Goal: Information Seeking & Learning: Learn about a topic

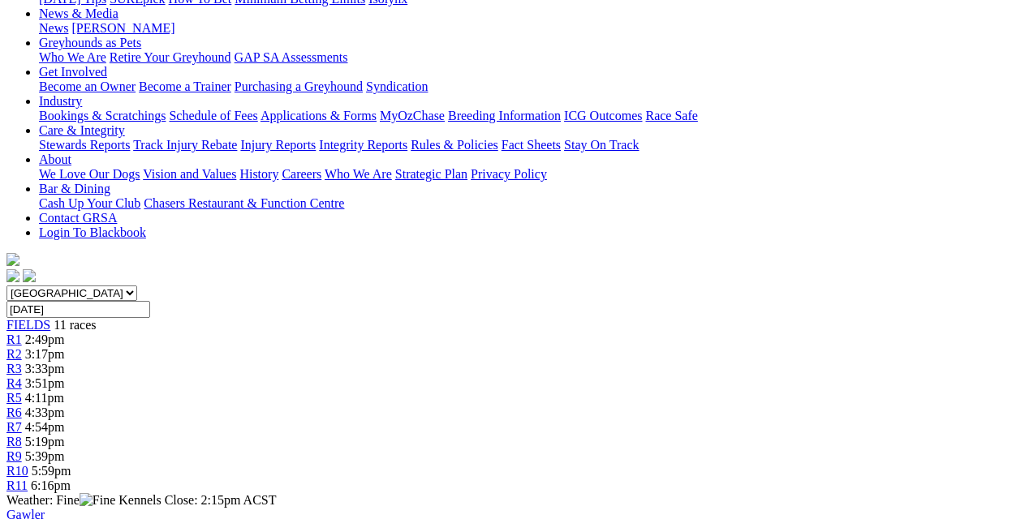
scroll to position [0, 0]
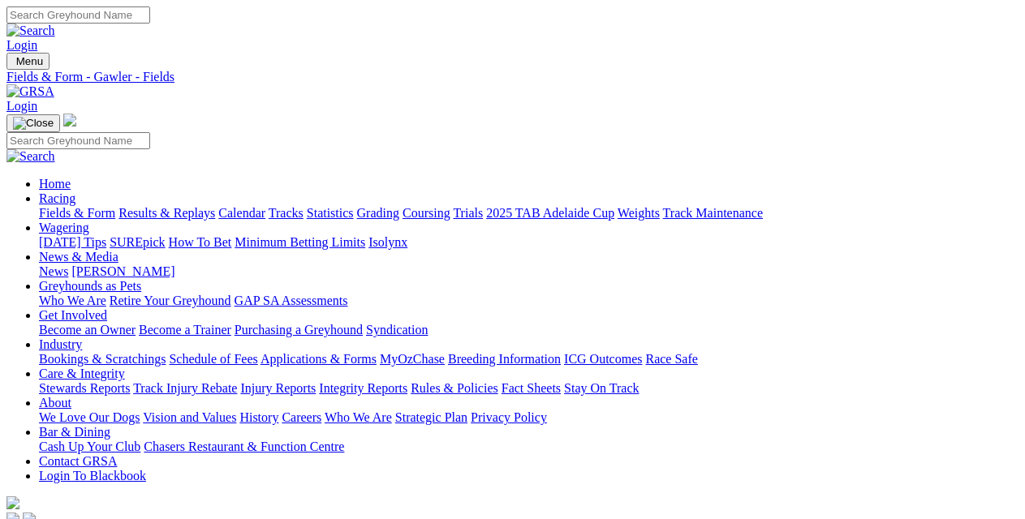
scroll to position [81, 0]
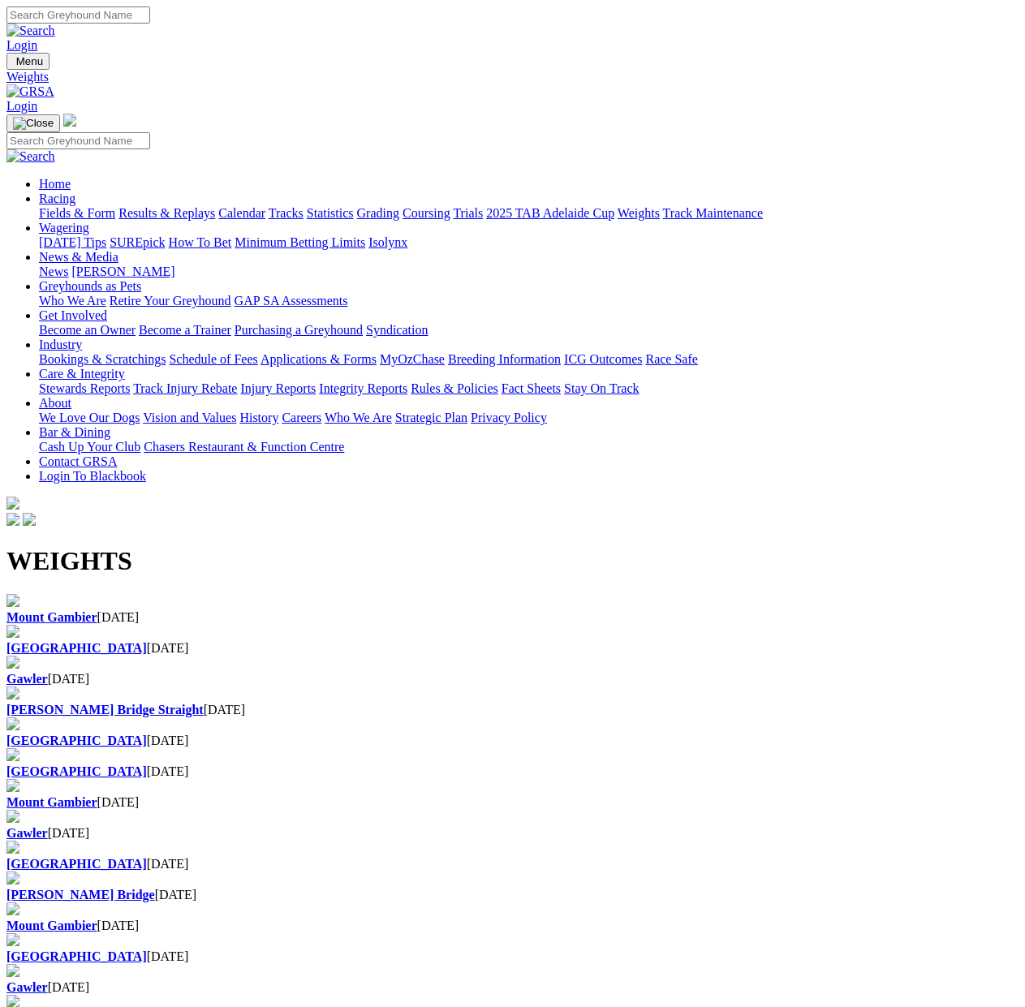
click at [429, 546] on h1 "WEIGHTS" at bounding box center [512, 561] width 1012 height 30
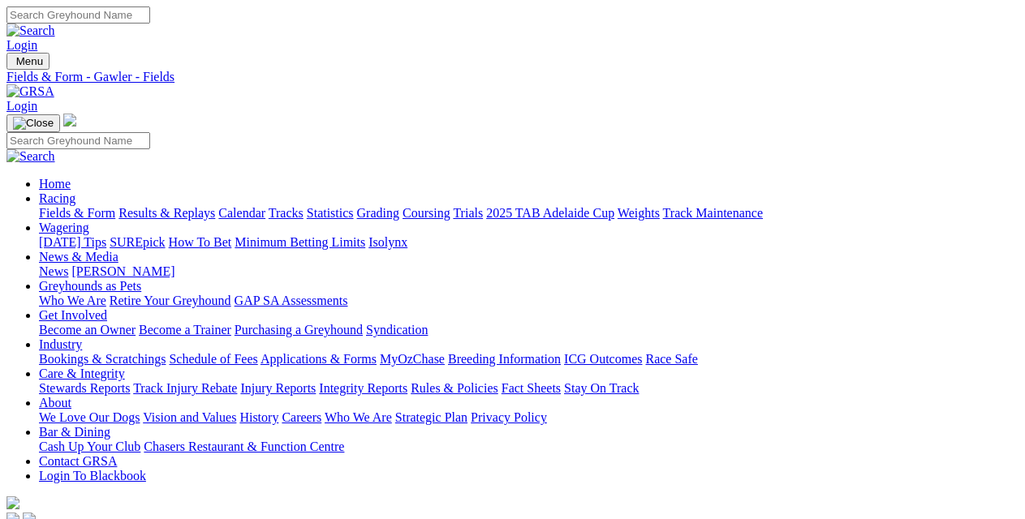
scroll to position [39, 0]
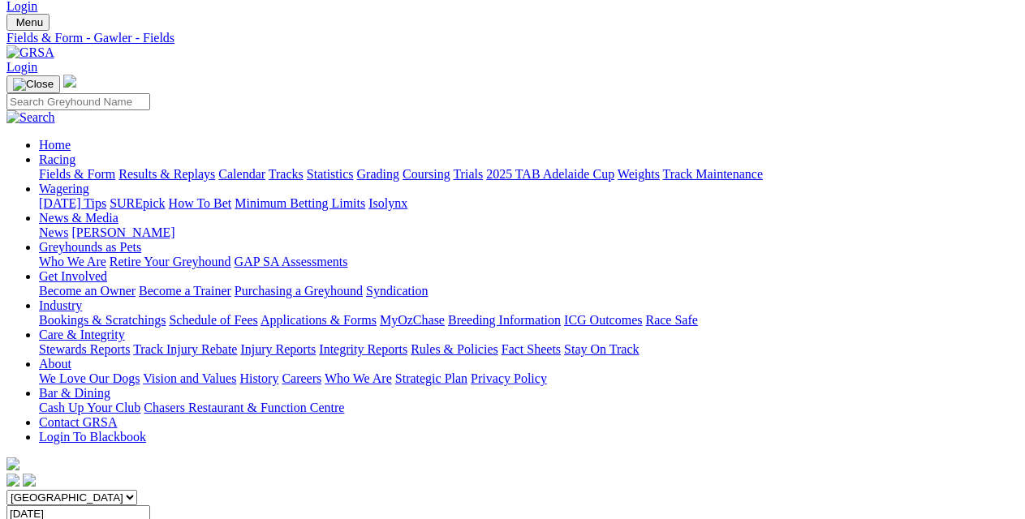
scroll to position [39, 0]
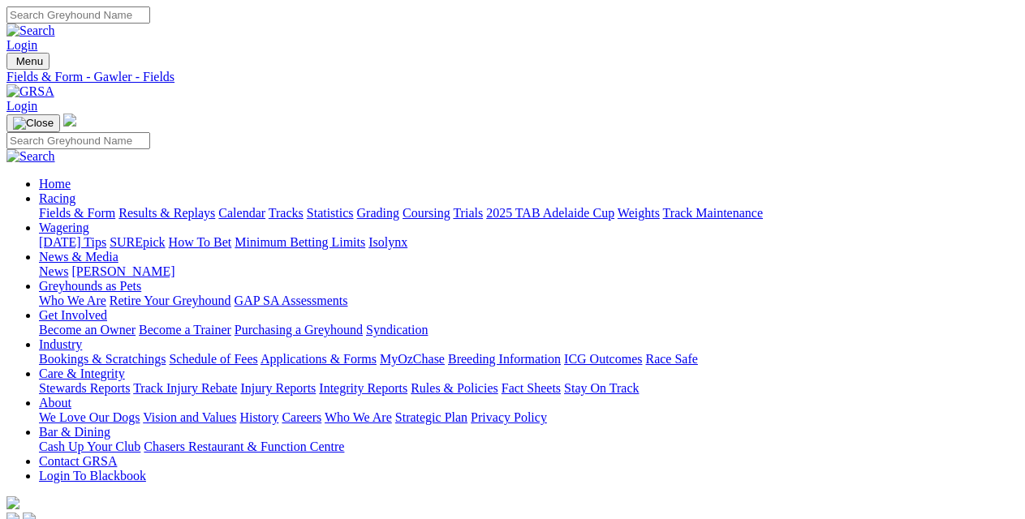
scroll to position [0, 0]
